Goal: Task Accomplishment & Management: Use online tool/utility

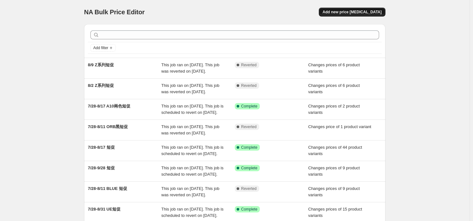
click at [368, 14] on span "Add new price [MEDICAL_DATA]" at bounding box center [352, 12] width 59 height 5
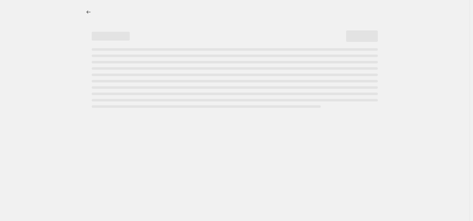
select select "percentage"
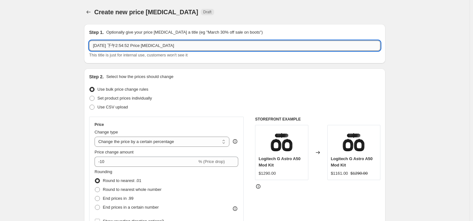
click at [140, 44] on input "[DATE] 下午2:54:52 Price [MEDICAL_DATA]" at bounding box center [234, 46] width 291 height 10
type input "8/18-9/14 Wave Keys+Lift特殊價格"
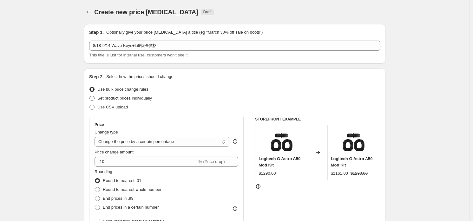
click at [123, 97] on span "Set product prices individually" at bounding box center [124, 98] width 55 height 5
click at [90, 96] on input "Set product prices individually" at bounding box center [89, 96] width 0 height 0
radio input "true"
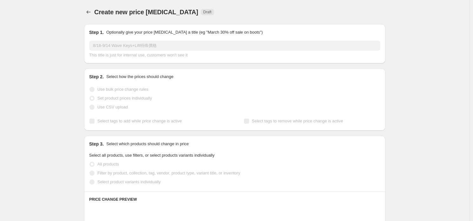
scroll to position [63, 0]
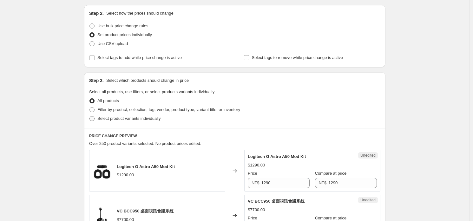
click at [125, 120] on span "Select product variants individually" at bounding box center [128, 118] width 63 height 5
click at [90, 116] on input "Select product variants individually" at bounding box center [89, 116] width 0 height 0
radio input "true"
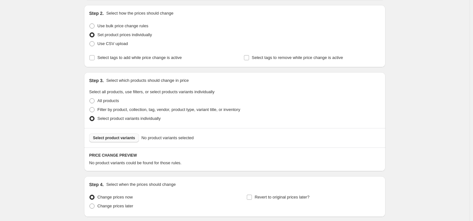
click at [122, 139] on span "Select product variants" at bounding box center [114, 137] width 42 height 5
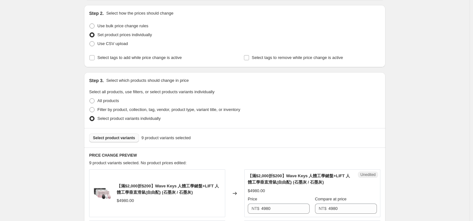
scroll to position [158, 0]
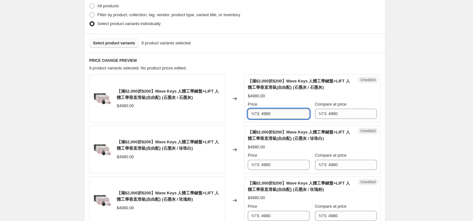
click at [281, 113] on input "4980" at bounding box center [285, 114] width 49 height 10
type input "4590"
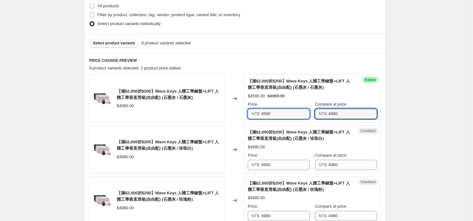
click at [281, 113] on input "4590" at bounding box center [285, 114] width 49 height 10
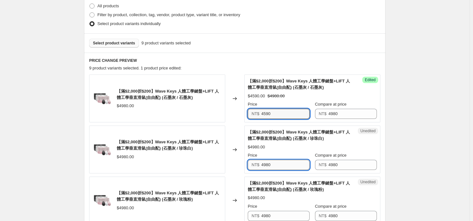
click at [282, 164] on input "4980" at bounding box center [285, 165] width 49 height 10
paste input "59"
type input "4590"
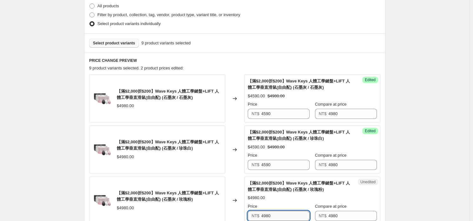
click at [288, 218] on input "4980" at bounding box center [285, 216] width 49 height 10
paste input "59"
type input "4590"
click at [281, 195] on div "$4980.00" at bounding box center [312, 198] width 129 height 6
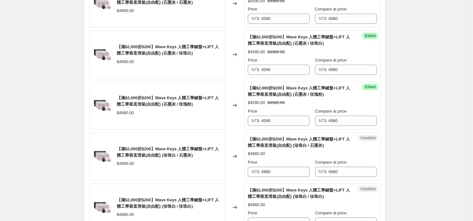
scroll to position [317, 0]
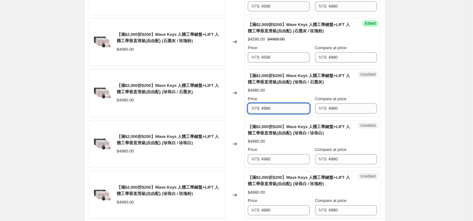
click at [291, 109] on input "4980" at bounding box center [285, 108] width 49 height 10
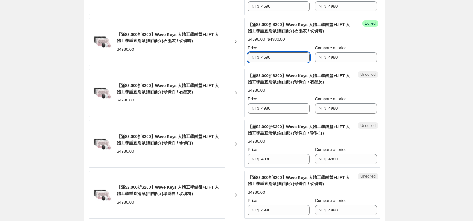
click at [286, 56] on input "4590" at bounding box center [285, 57] width 49 height 10
click at [288, 113] on div "Unedited 【滿$2,000折$200】Wave Keys 人體工學鍵盤+LIFT 人體工學垂直滑鼠(自由配) (珍珠白 / 石墨灰) $4980.00…" at bounding box center [312, 93] width 136 height 48
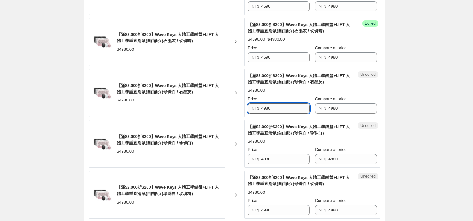
click at [289, 108] on input "4980" at bounding box center [285, 108] width 49 height 10
paste input "59"
type input "4590"
click at [284, 161] on input "4980" at bounding box center [285, 159] width 49 height 10
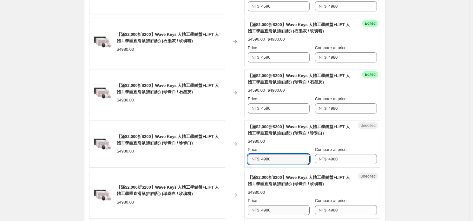
paste input "59"
type input "4590"
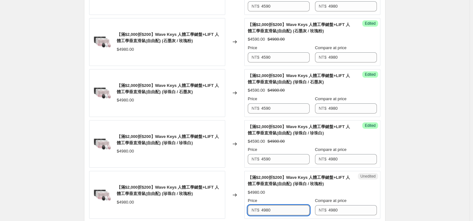
click at [282, 209] on input "4980" at bounding box center [285, 210] width 49 height 10
paste input "59"
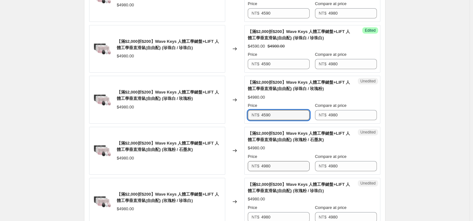
type input "4590"
click at [285, 166] on input "4980" at bounding box center [285, 166] width 49 height 10
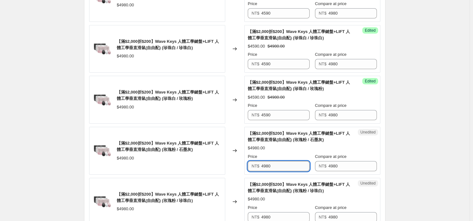
paste input "59"
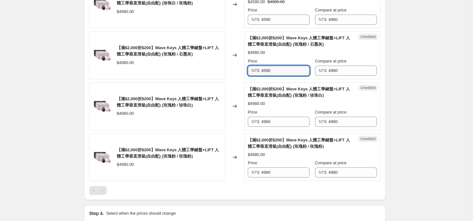
type input "4590"
click at [286, 115] on div "Price NT$ 4980" at bounding box center [279, 118] width 62 height 18
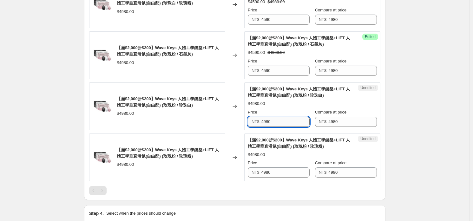
click at [285, 119] on input "4980" at bounding box center [285, 122] width 49 height 10
paste input "59"
type input "4590"
click at [286, 171] on input "4980" at bounding box center [285, 173] width 49 height 10
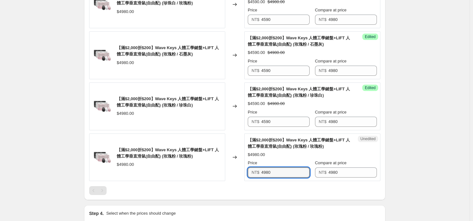
paste input "59"
type input "4590"
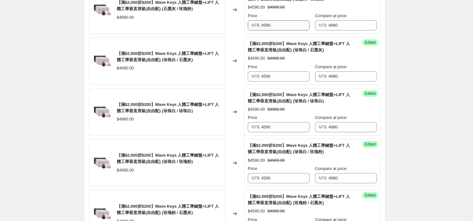
scroll to position [158, 0]
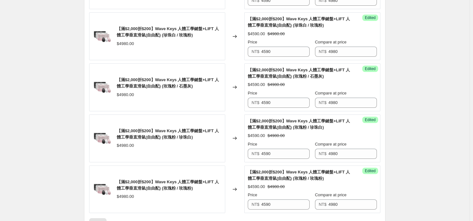
scroll to position [584, 0]
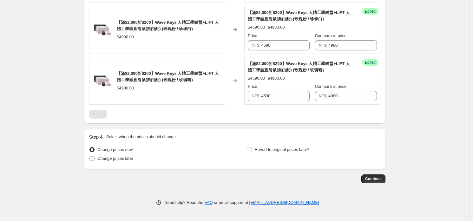
click at [127, 158] on span "Change prices later" at bounding box center [115, 158] width 36 height 5
click at [90, 156] on input "Change prices later" at bounding box center [89, 156] width 0 height 0
radio input "true"
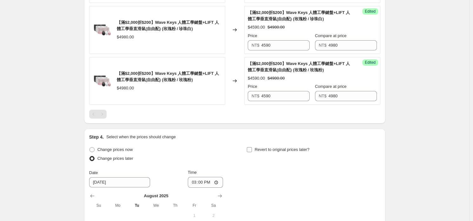
click at [266, 152] on label "Revert to original prices later?" at bounding box center [278, 149] width 63 height 9
click at [252, 152] on input "Revert to original prices later?" at bounding box center [249, 149] width 5 height 5
checkbox input "true"
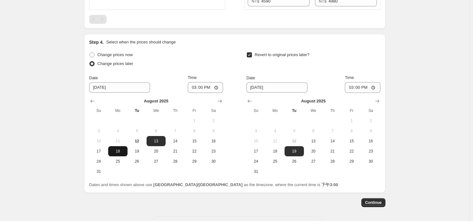
click at [115, 150] on span "18" at bounding box center [118, 151] width 14 height 5
type input "[DATE]"
click at [208, 88] on input "15:00" at bounding box center [206, 87] width 36 height 11
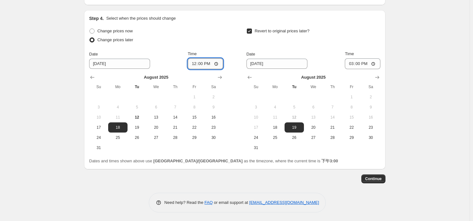
click at [193, 66] on input "12:00" at bounding box center [206, 63] width 36 height 11
click at [225, 62] on div "Change prices now Change prices later Date [DATE] Time 12:00 [DATE] Su Mo Tu We…" at bounding box center [234, 90] width 291 height 126
click at [219, 64] on input "12:00" at bounding box center [206, 63] width 36 height 11
type input "00:00"
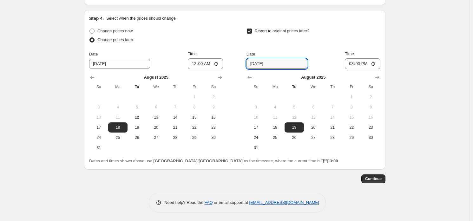
click at [253, 66] on input "[DATE]" at bounding box center [277, 64] width 61 height 10
click at [378, 75] on icon "Show next month, September 2025" at bounding box center [377, 77] width 6 height 6
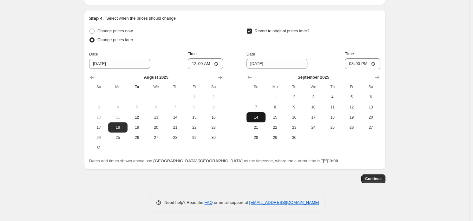
click at [264, 117] on button "14" at bounding box center [256, 117] width 19 height 10
type input "[DATE]"
click at [360, 63] on input "15:00" at bounding box center [363, 63] width 36 height 11
type input "23:56"
type input "23:59"
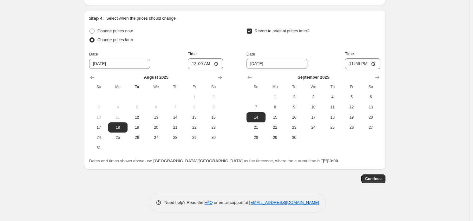
click at [376, 181] on button "Continue" at bounding box center [373, 179] width 24 height 9
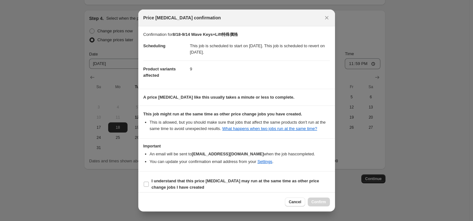
scroll to position [4, 0]
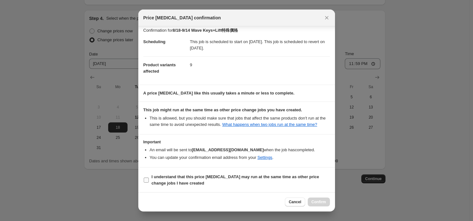
click at [228, 175] on b "I understand that this price [MEDICAL_DATA] may run at the same time as other p…" at bounding box center [236, 180] width 168 height 11
click at [149, 178] on input "I understand that this price [MEDICAL_DATA] may run at the same time as other p…" at bounding box center [146, 180] width 5 height 5
checkbox input "true"
click at [312, 199] on button "Confirm" at bounding box center [319, 202] width 22 height 9
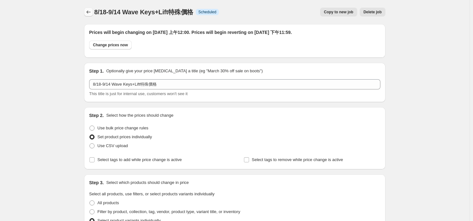
click at [92, 8] on button "Price change jobs" at bounding box center [88, 12] width 9 height 9
